Goal: Obtain resource: Download file/media

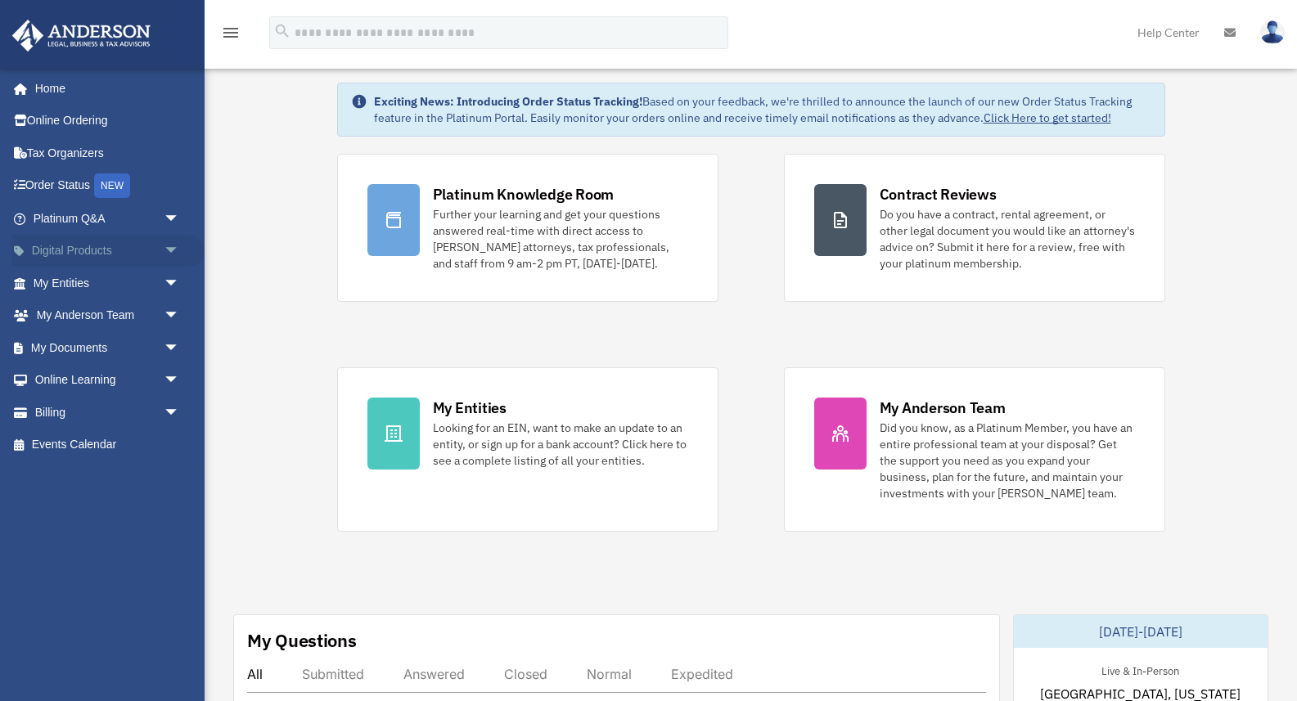
scroll to position [57, 0]
click at [169, 318] on span "arrow_drop_down" at bounding box center [180, 316] width 33 height 34
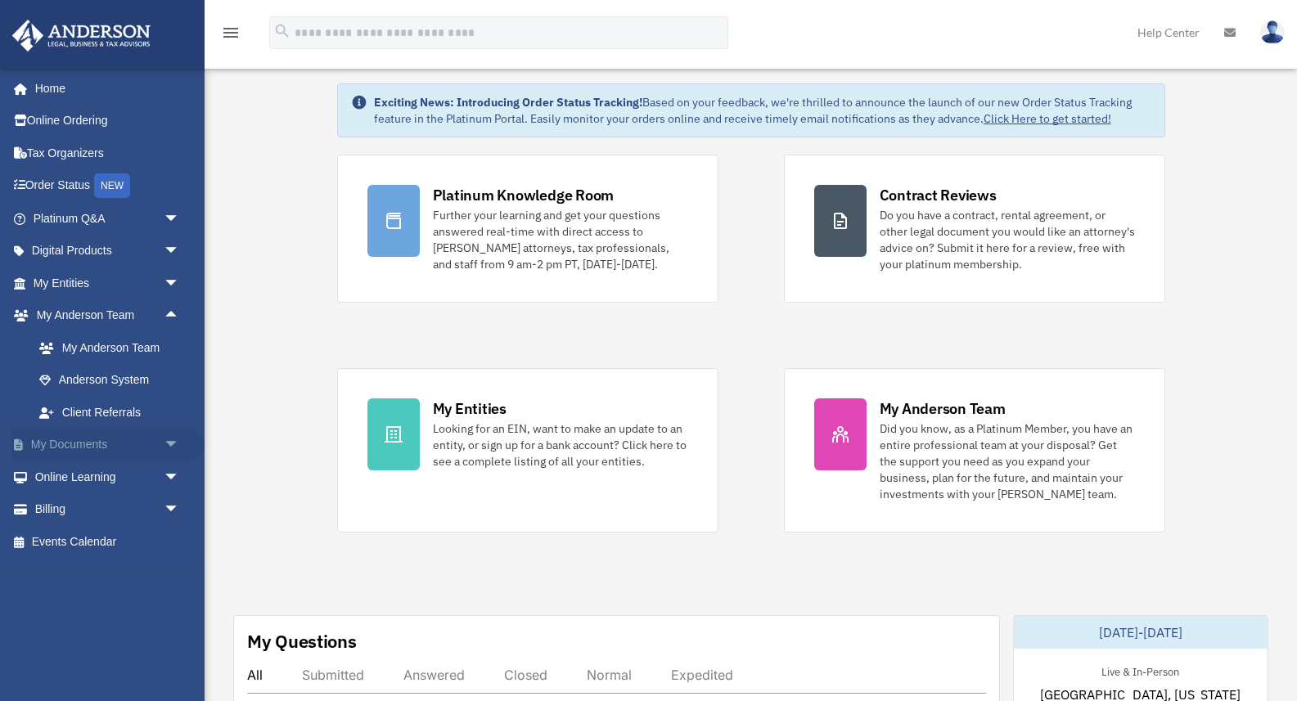
click at [169, 441] on span "arrow_drop_down" at bounding box center [180, 446] width 33 height 34
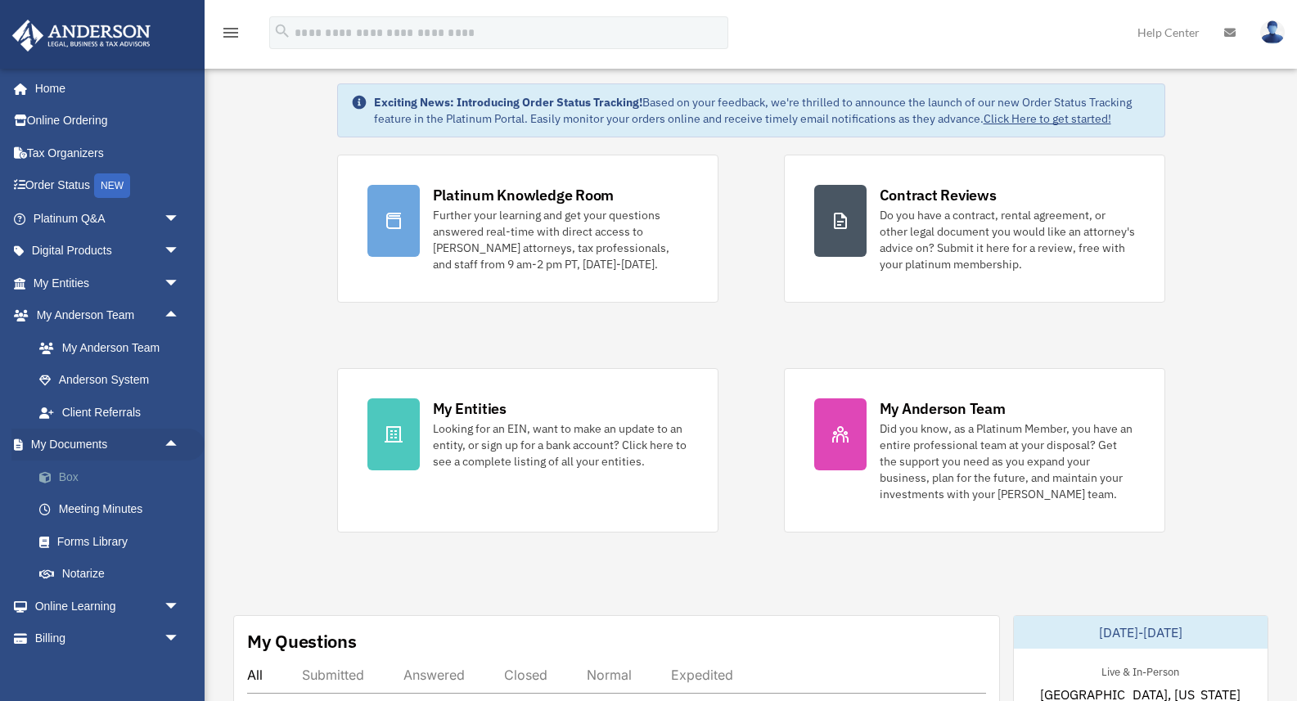
click at [100, 467] on link "Box" at bounding box center [114, 477] width 182 height 33
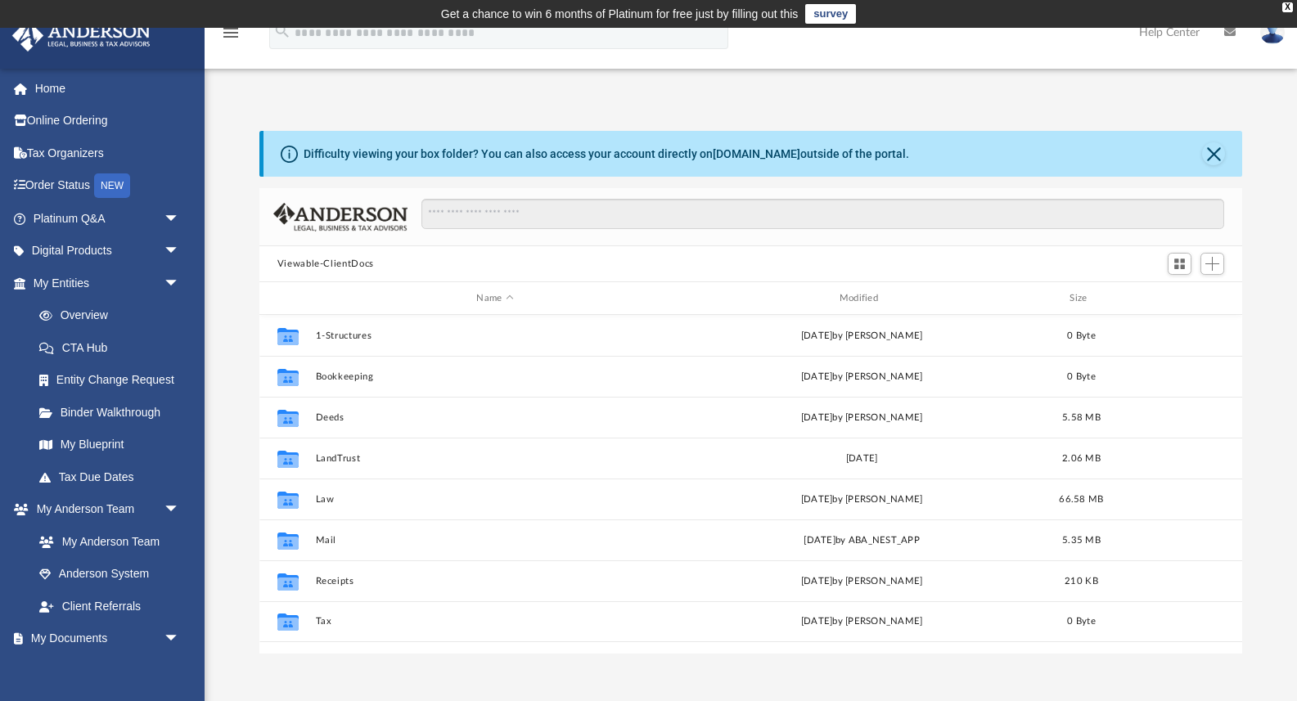
scroll to position [372, 982]
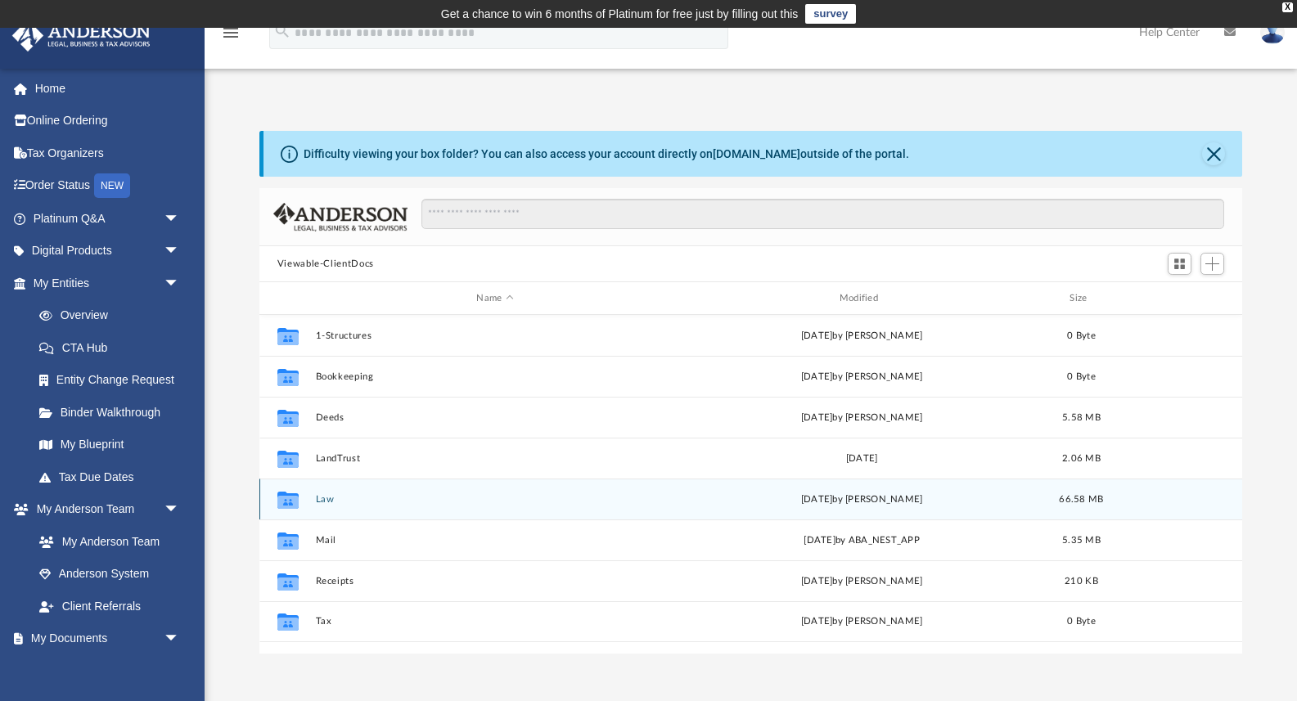
click at [361, 496] on button "Law" at bounding box center [494, 499] width 359 height 11
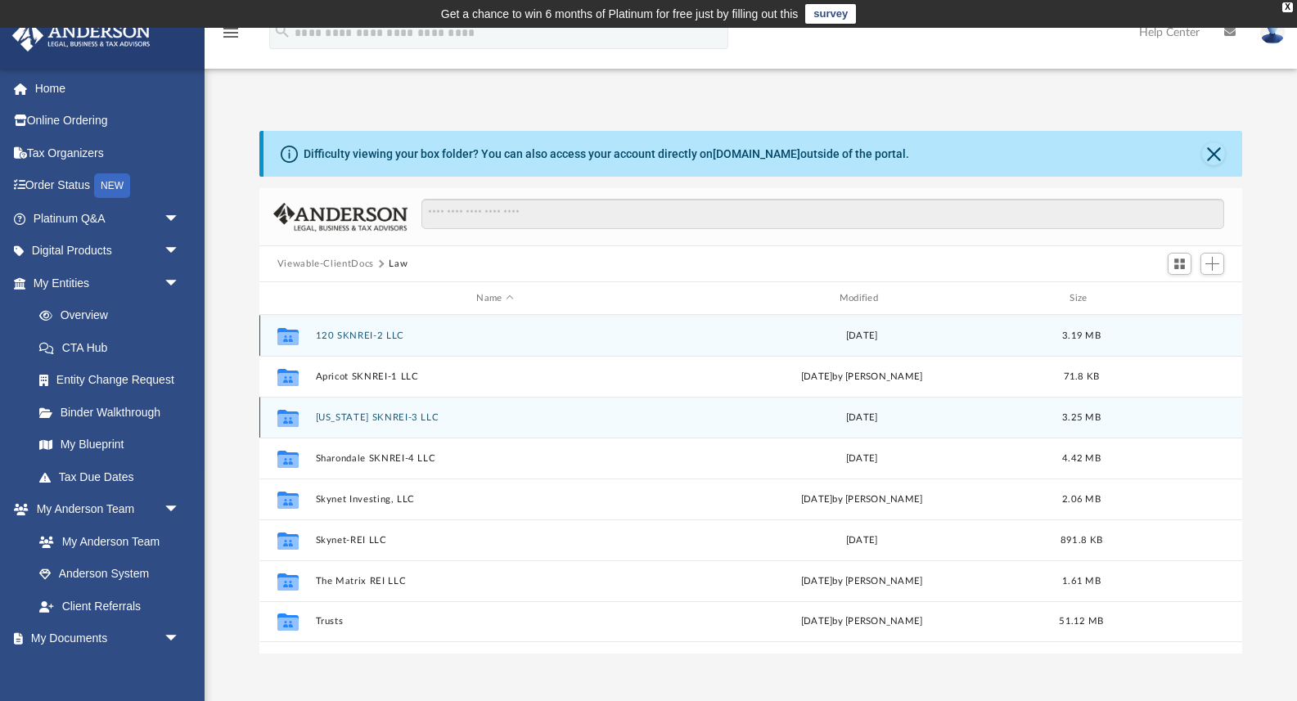
scroll to position [11, 0]
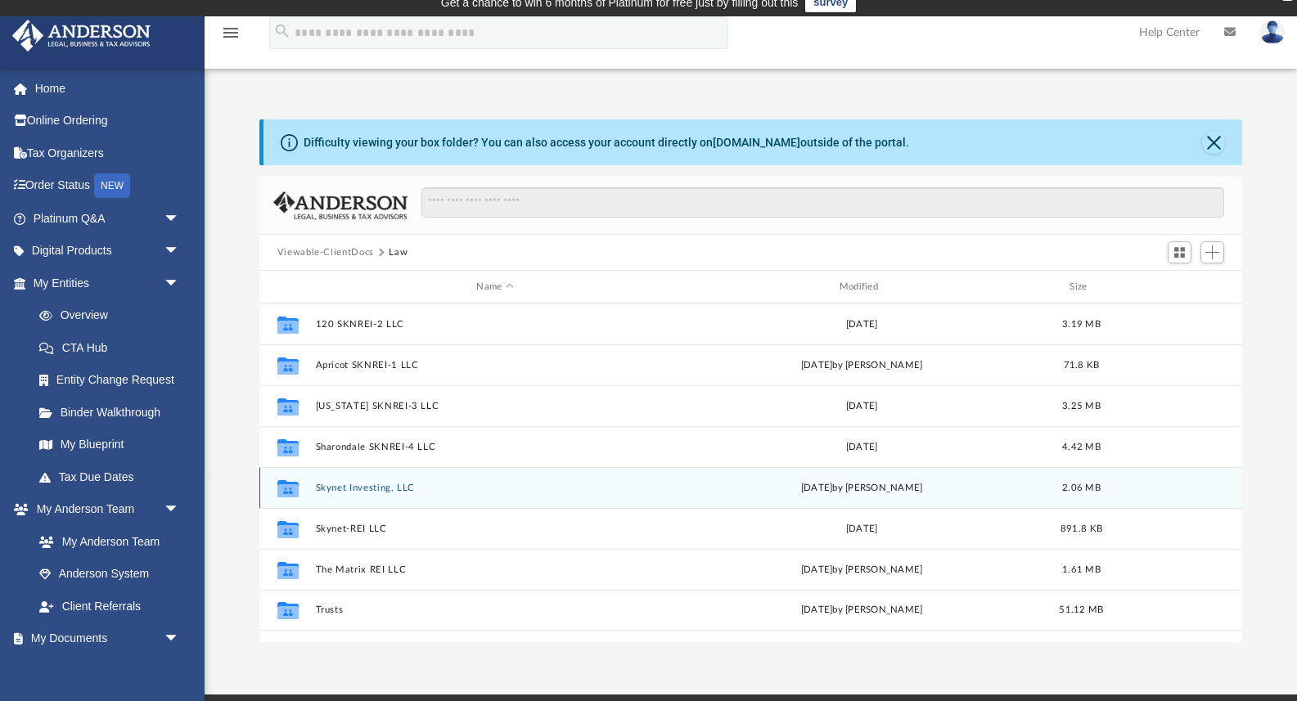
click at [407, 479] on div "Collaborated Folder Skynet Investing, LLC [DATE] by [PERSON_NAME] 2.06 MB" at bounding box center [750, 487] width 983 height 41
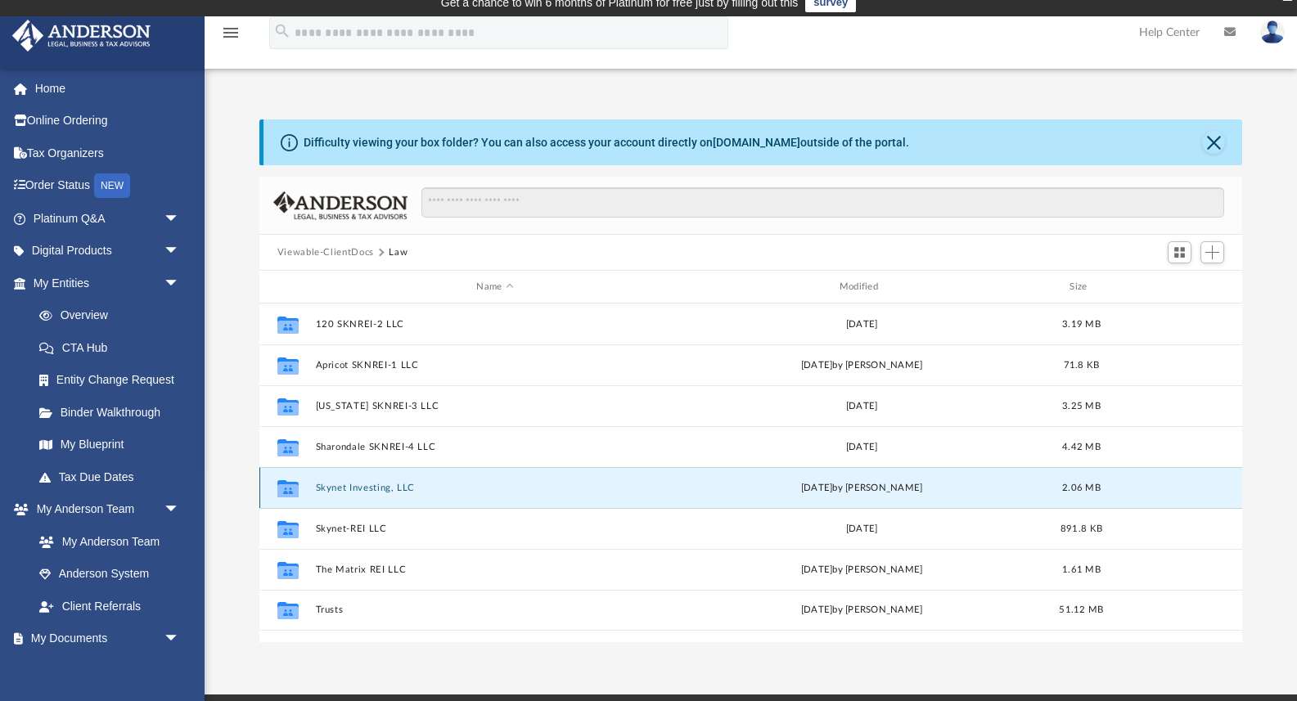
click at [402, 484] on button "Skynet Investing, LLC" at bounding box center [494, 488] width 359 height 11
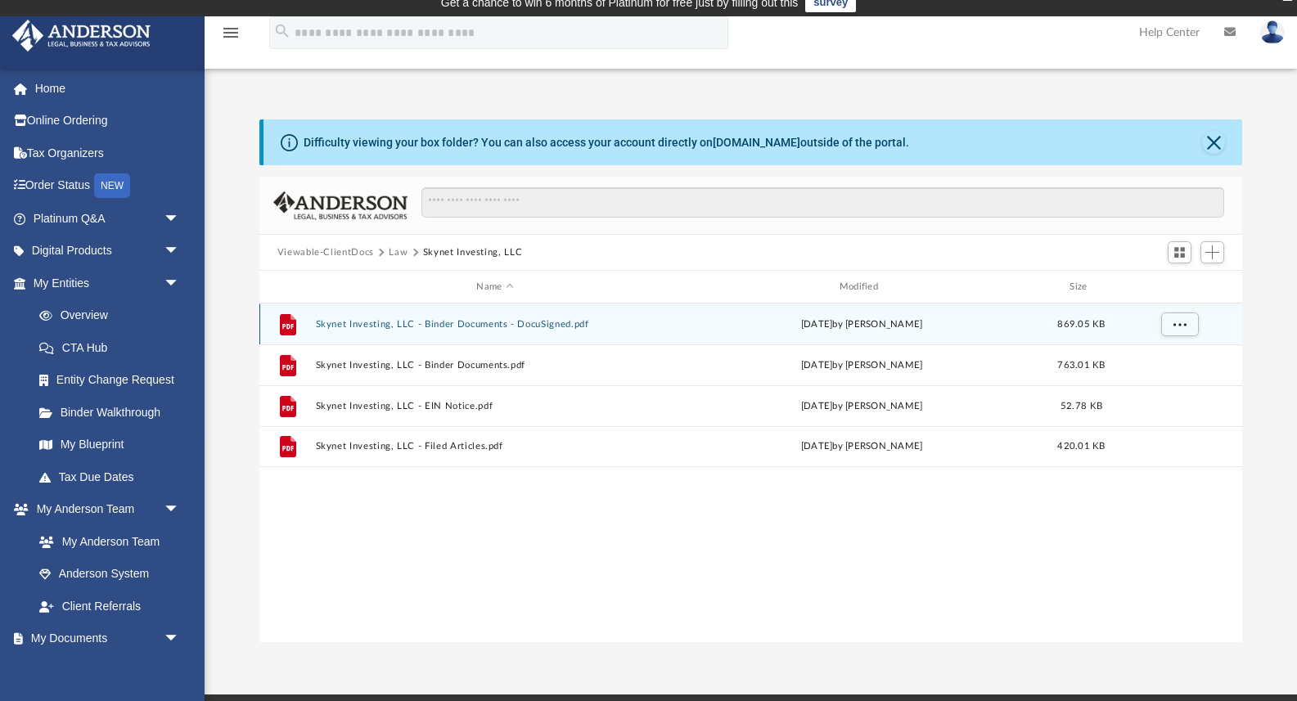
click at [497, 325] on button "Skynet Investing, LLC - Binder Documents - DocuSigned.pdf" at bounding box center [494, 324] width 359 height 11
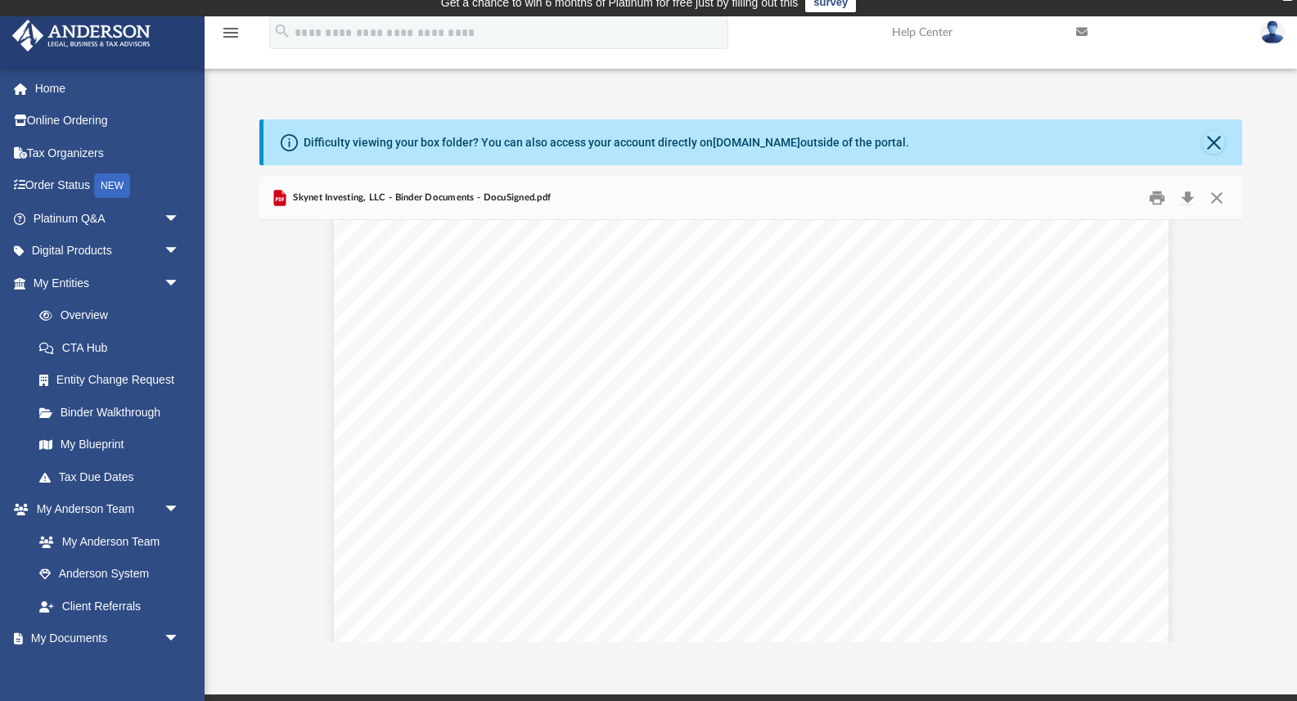
scroll to position [1266, 0]
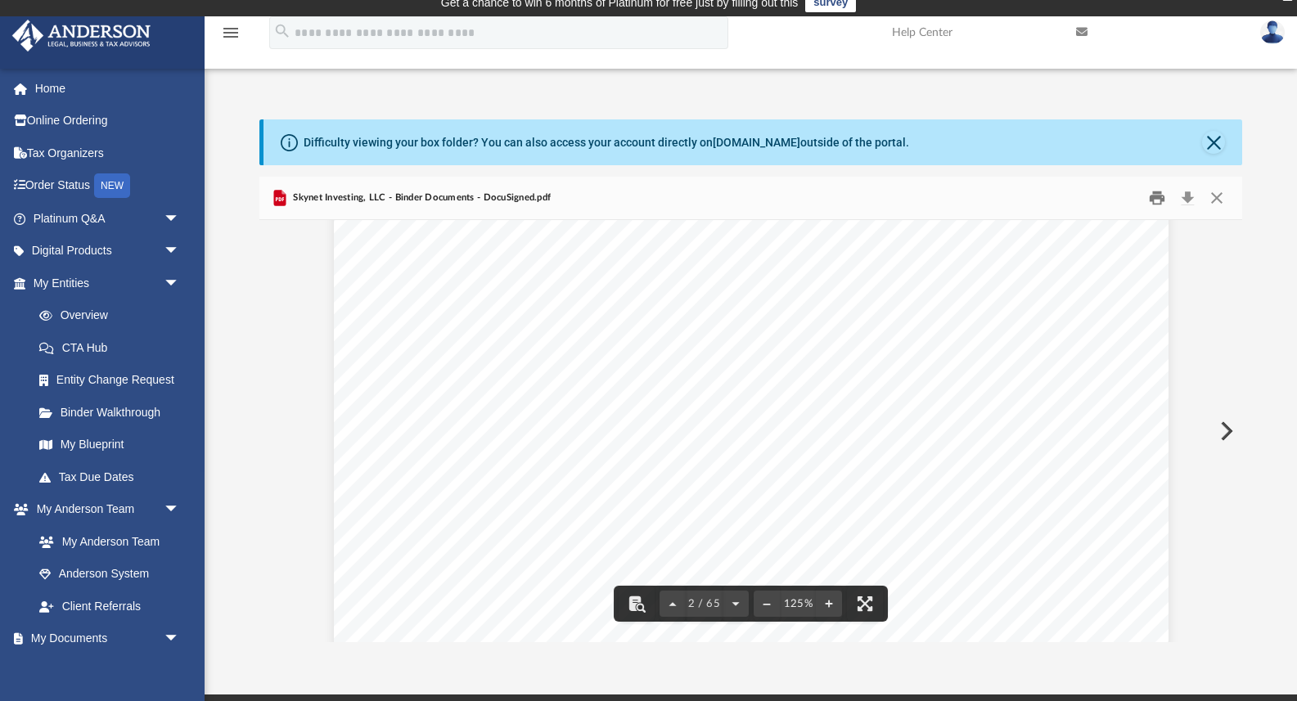
click at [1150, 200] on button "Print" at bounding box center [1156, 198] width 33 height 25
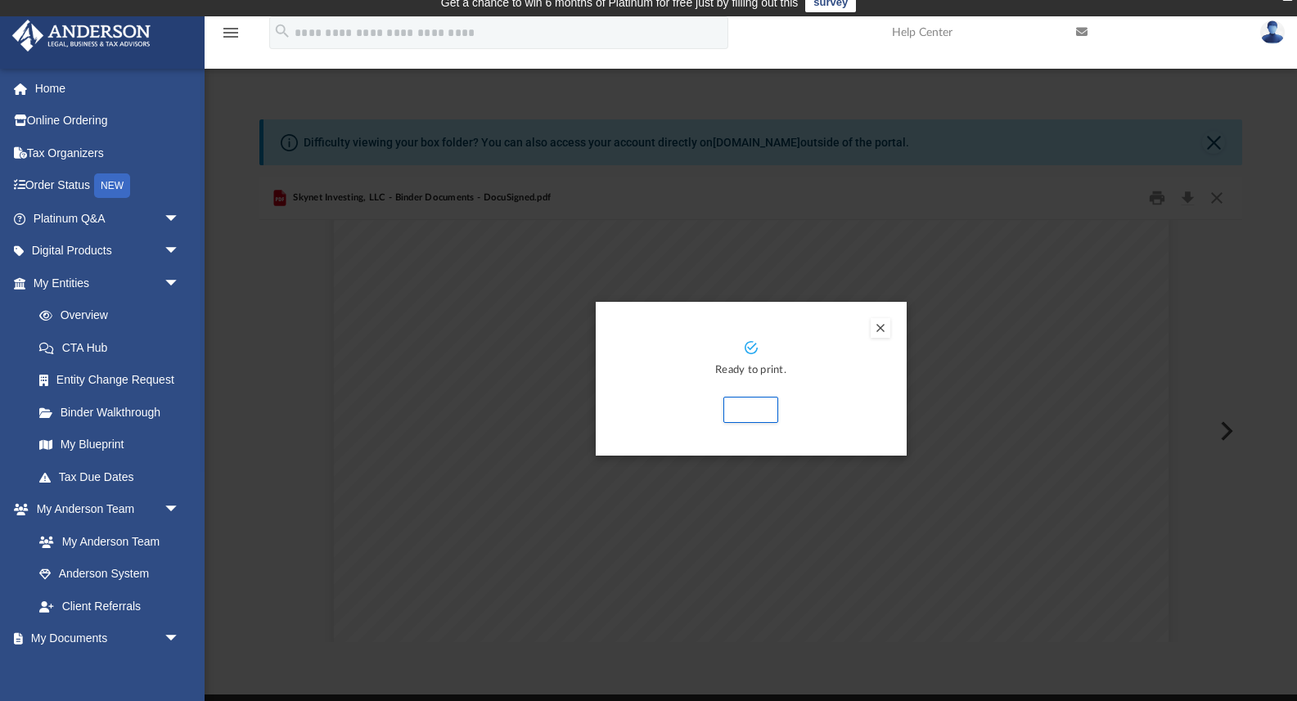
click at [876, 326] on button "Preview" at bounding box center [880, 328] width 20 height 20
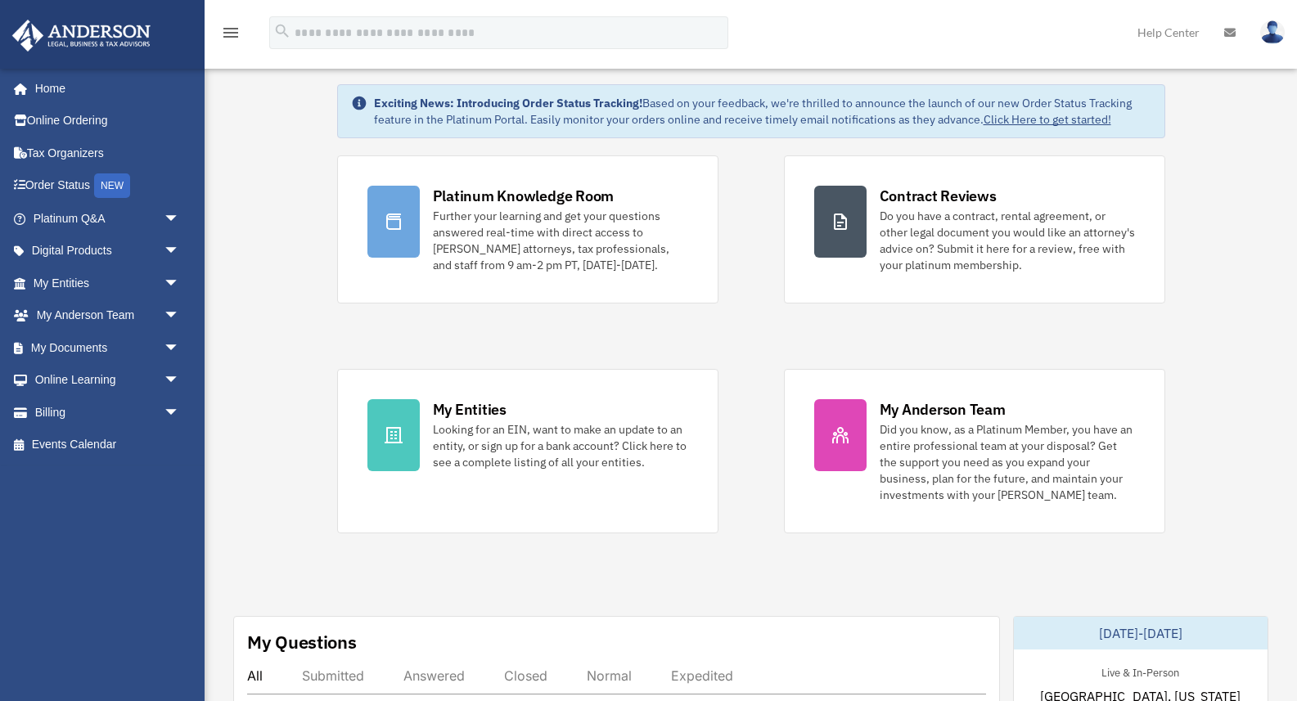
scroll to position [57, 0]
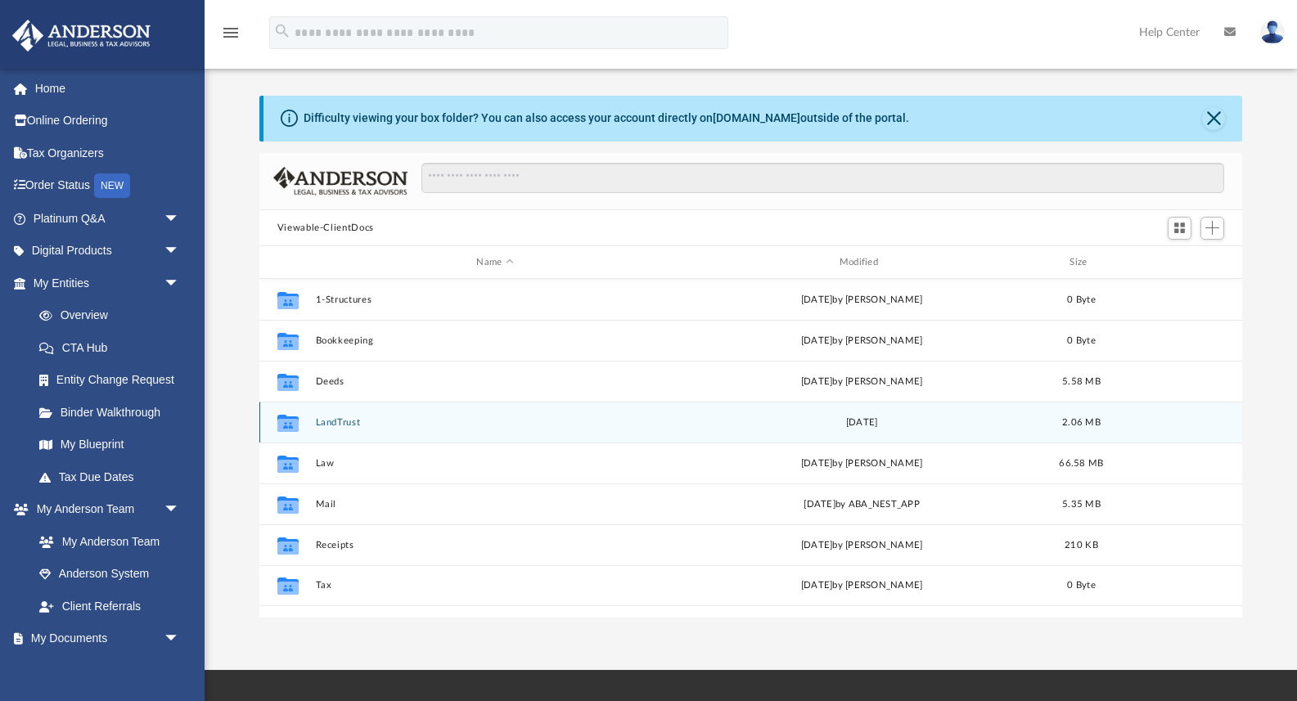
scroll to position [39, 0]
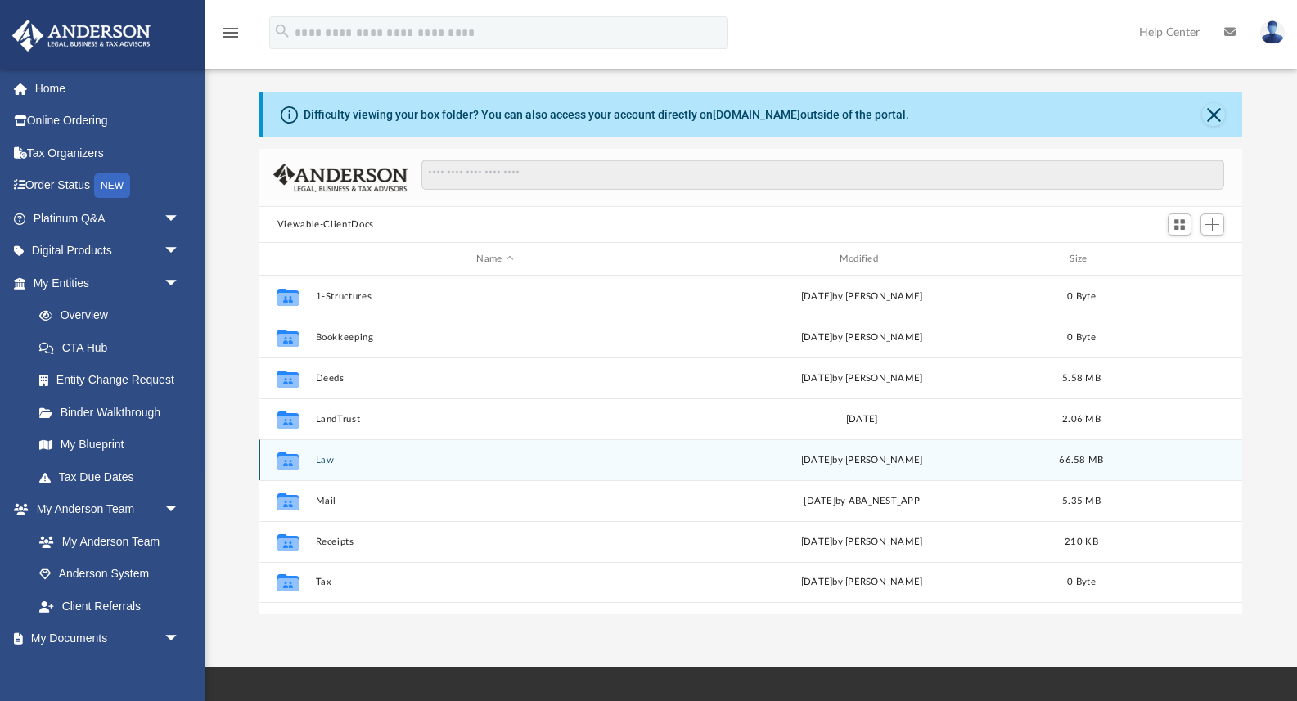
click at [331, 458] on button "Law" at bounding box center [494, 460] width 359 height 11
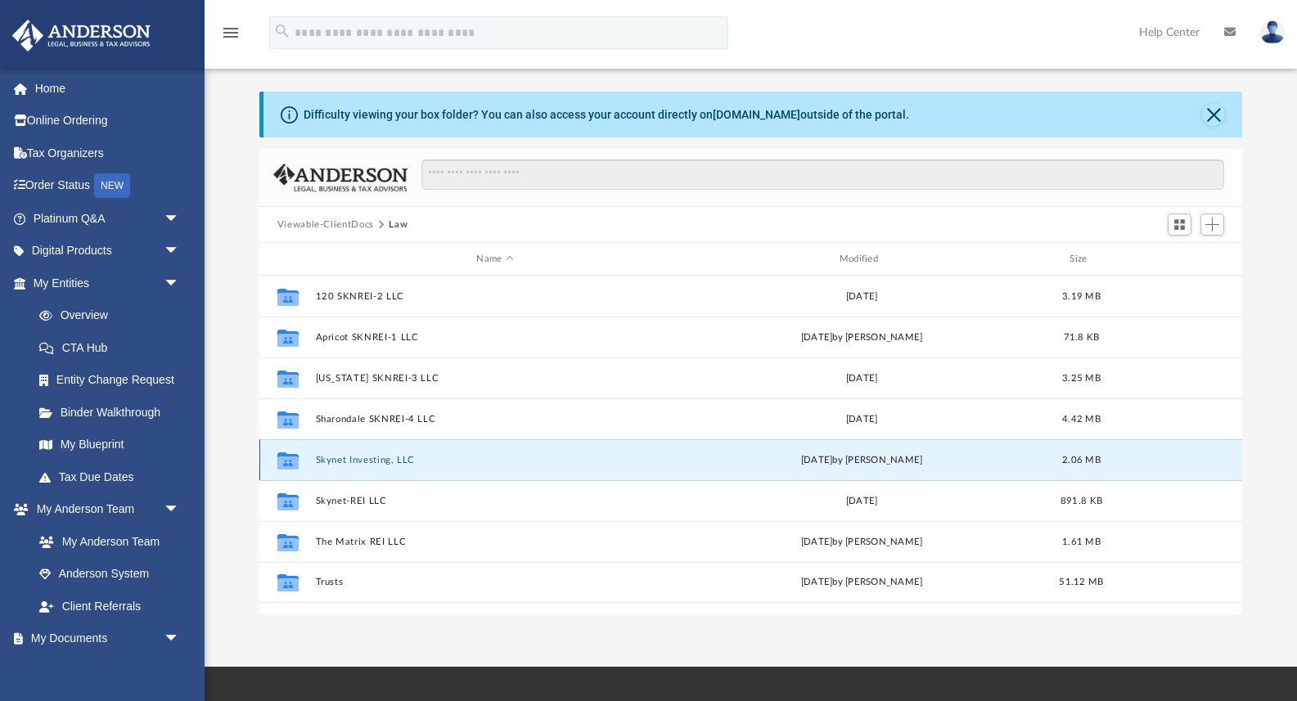
click at [390, 462] on button "Skynet Investing, LLC" at bounding box center [494, 460] width 359 height 11
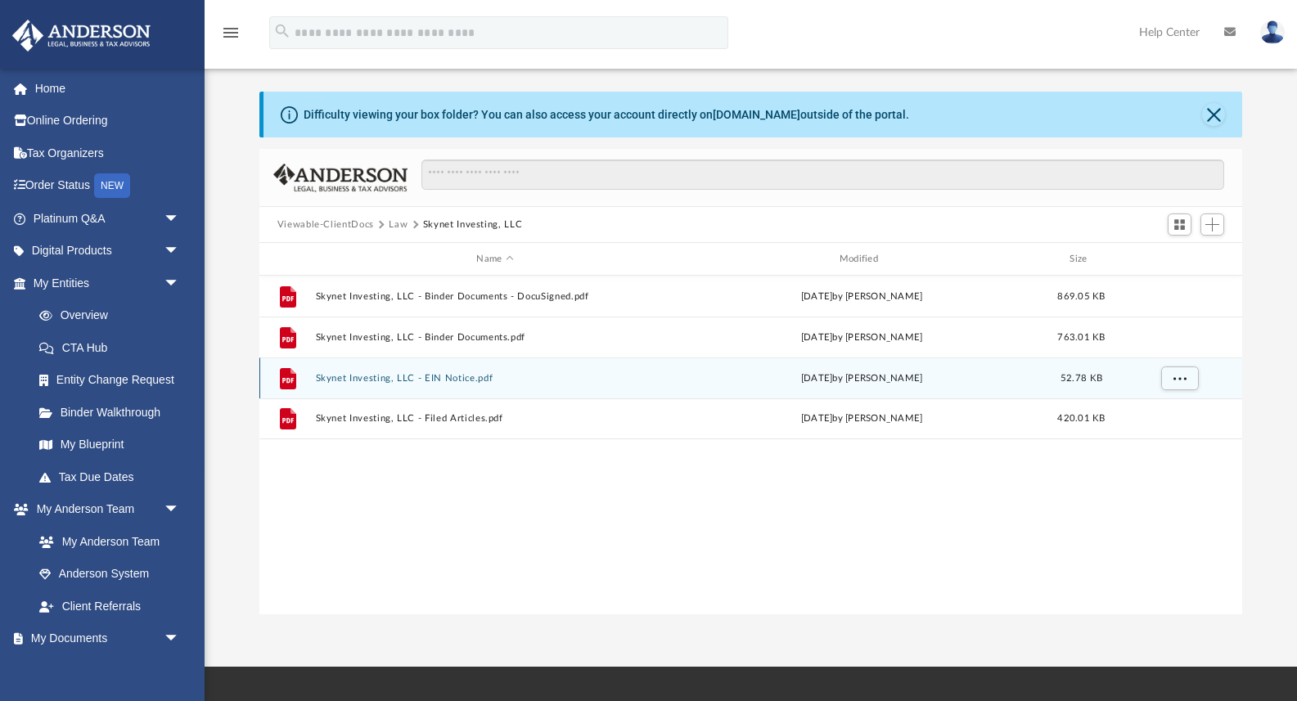
click at [425, 380] on button "Skynet Investing, LLC - EIN Notice.pdf" at bounding box center [494, 378] width 359 height 11
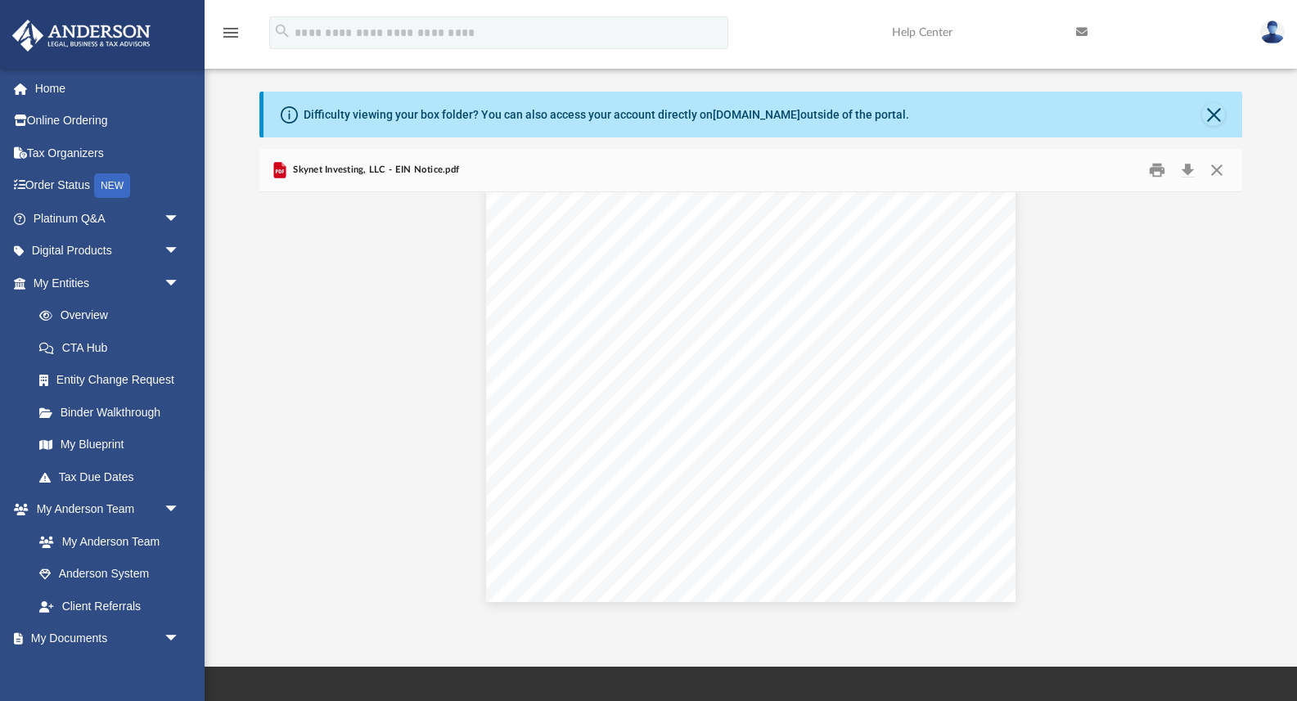
scroll to position [0, 0]
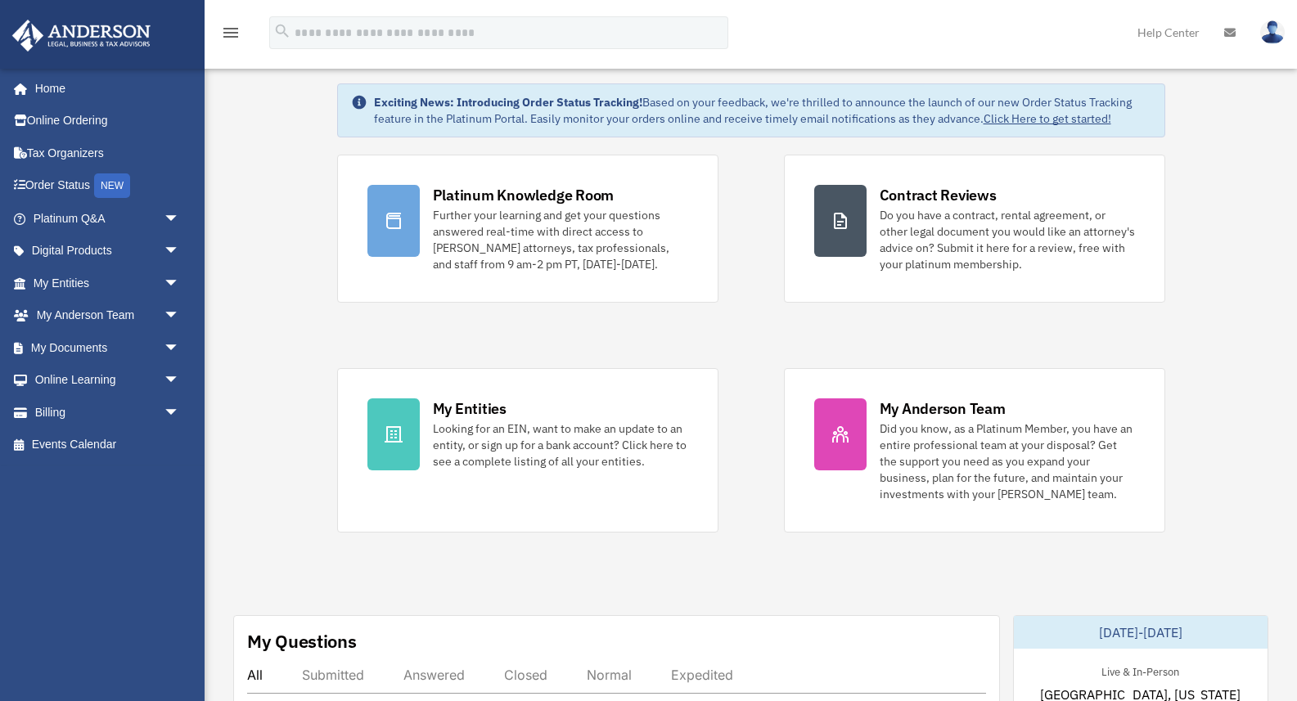
scroll to position [57, 0]
click at [1275, 37] on img at bounding box center [1272, 32] width 25 height 24
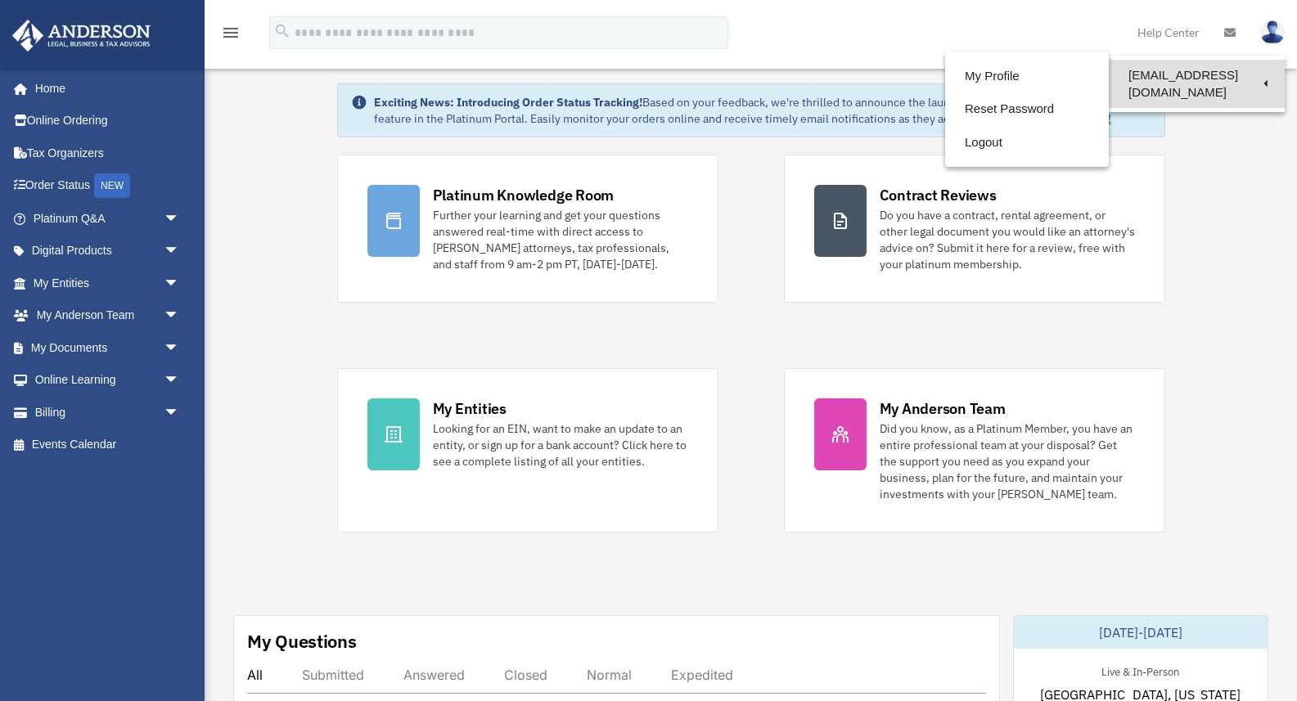
scroll to position [65, 0]
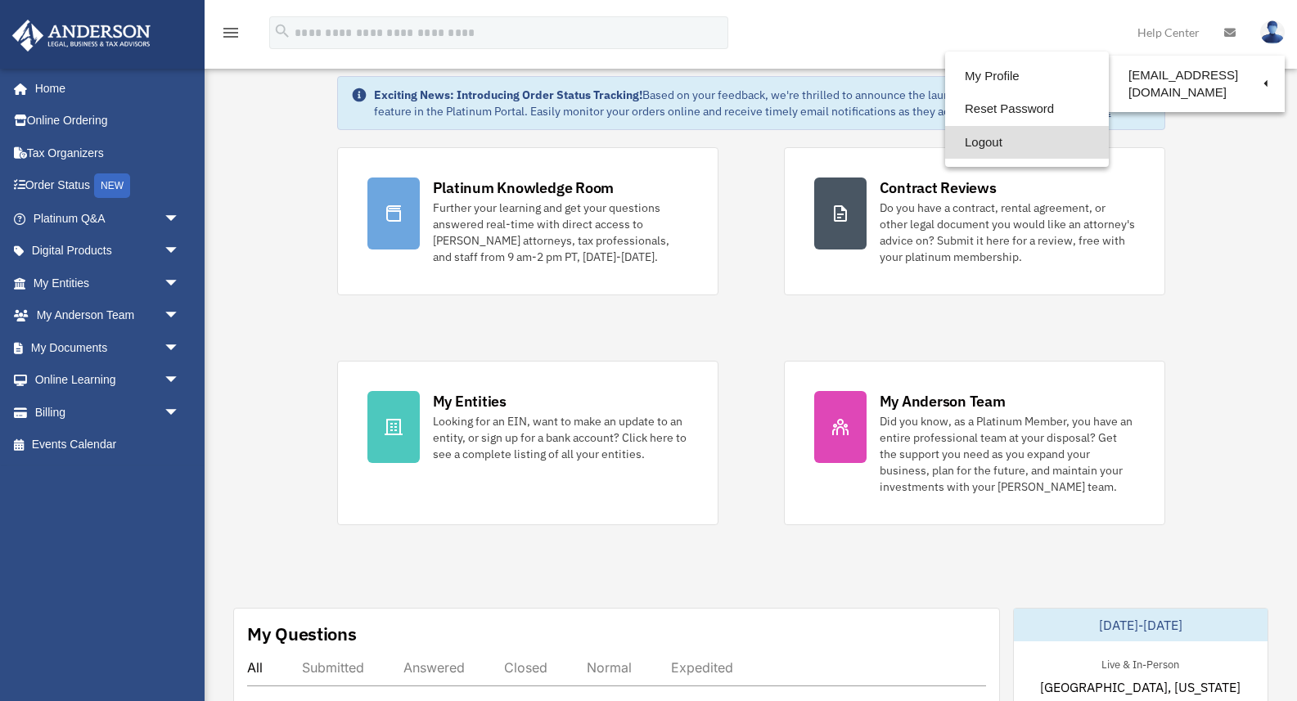
click at [1003, 134] on link "Logout" at bounding box center [1027, 143] width 164 height 34
